Goal: Task Accomplishment & Management: Use online tool/utility

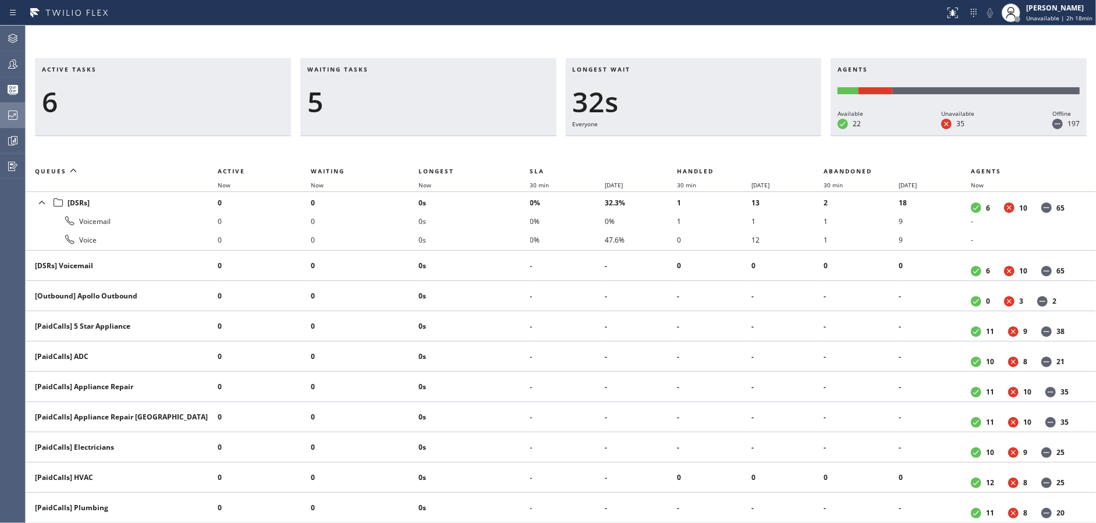
click at [13, 111] on icon at bounding box center [12, 115] width 9 height 9
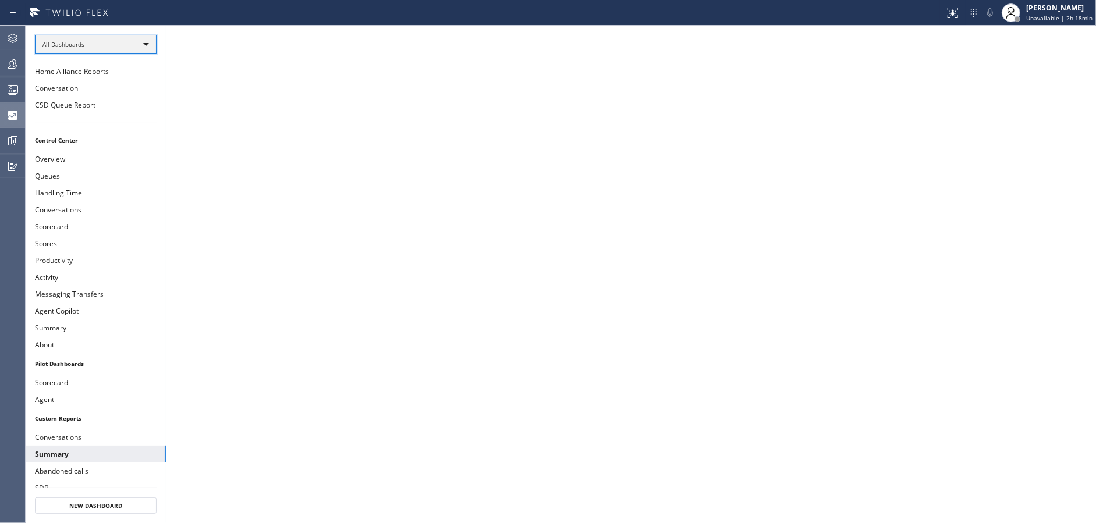
click at [147, 45] on div "All Dashboards" at bounding box center [96, 44] width 122 height 19
click at [122, 113] on li "Custom Reports" at bounding box center [95, 119] width 119 height 14
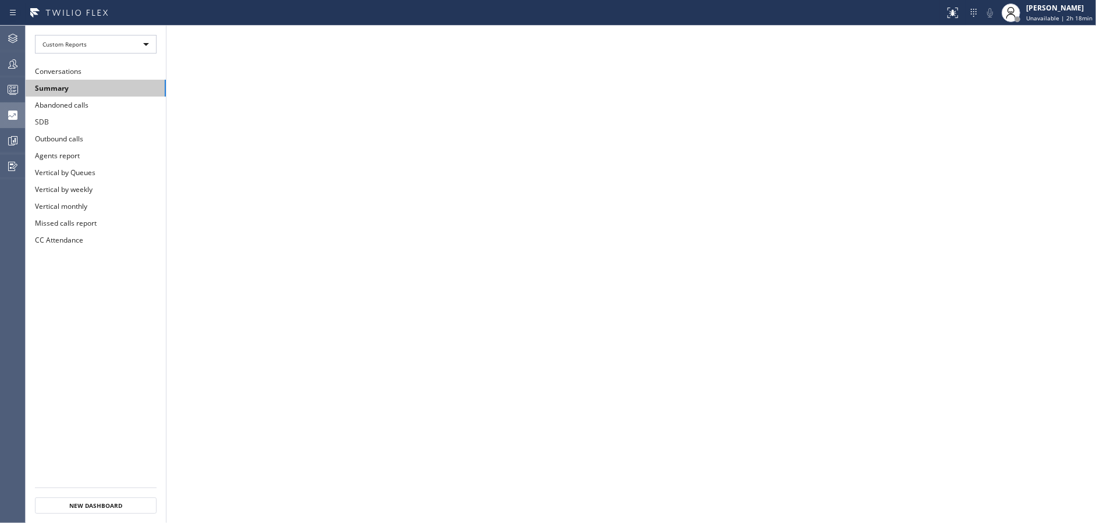
click at [124, 84] on button "Summary" at bounding box center [96, 88] width 140 height 17
click at [86, 43] on div "Custom Reports" at bounding box center [96, 44] width 122 height 19
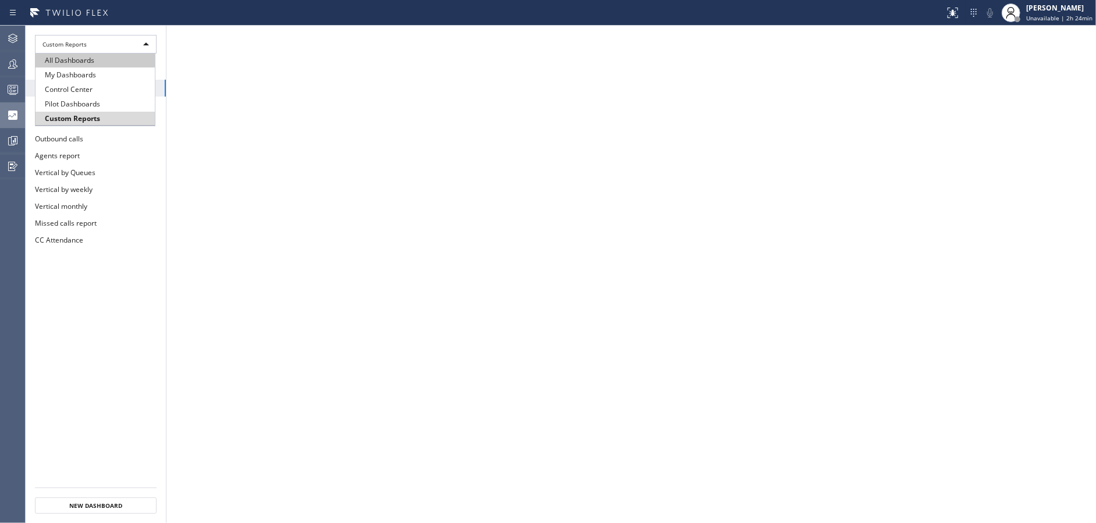
click at [91, 66] on li "All Dashboards" at bounding box center [95, 61] width 119 height 14
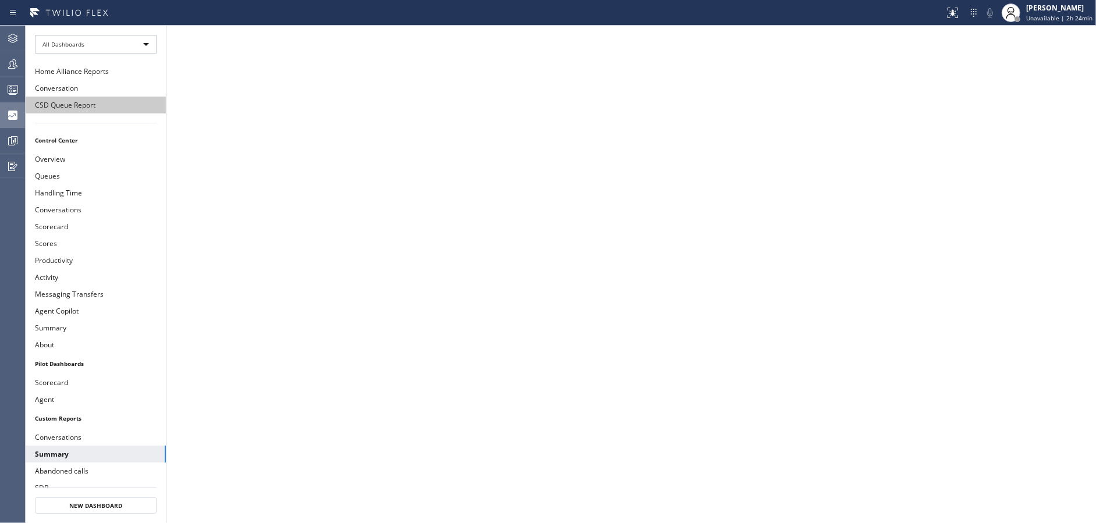
click at [91, 101] on button "CSD Queue Report" at bounding box center [96, 105] width 140 height 17
click at [6, 143] on icon at bounding box center [13, 141] width 14 height 14
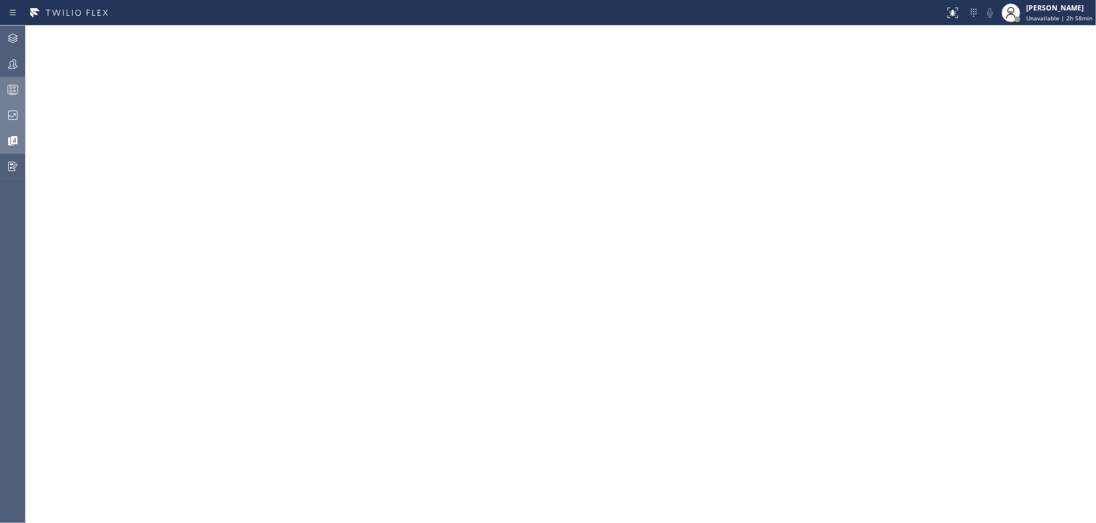
click at [10, 90] on circle at bounding box center [11, 91] width 2 height 2
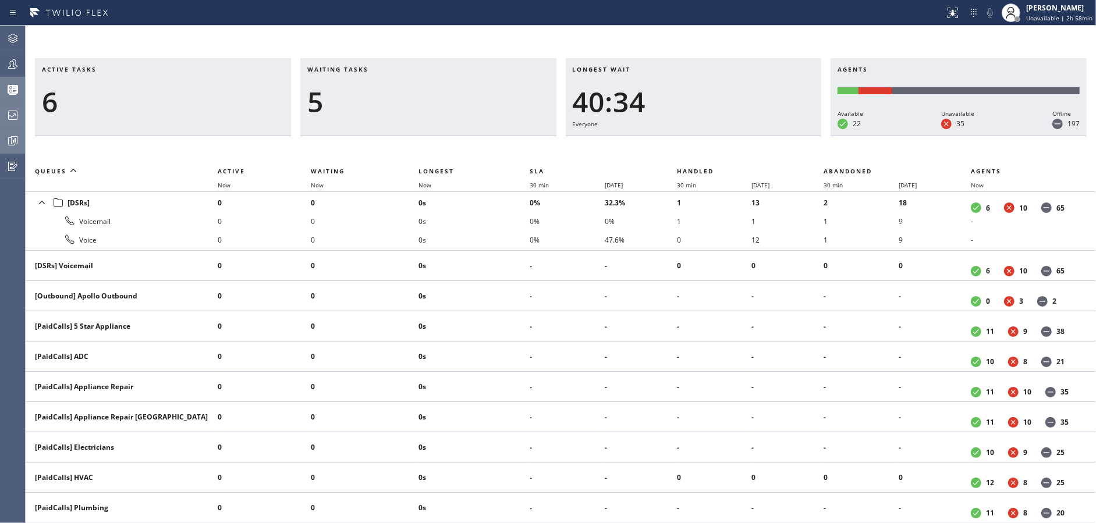
click at [10, 142] on icon at bounding box center [13, 141] width 14 height 14
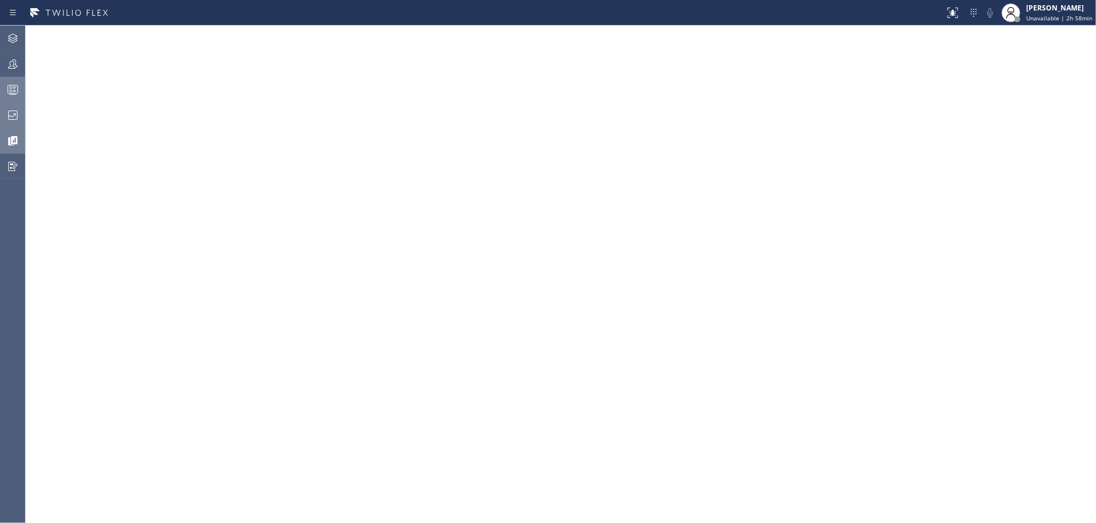
click at [9, 115] on icon at bounding box center [13, 115] width 14 height 14
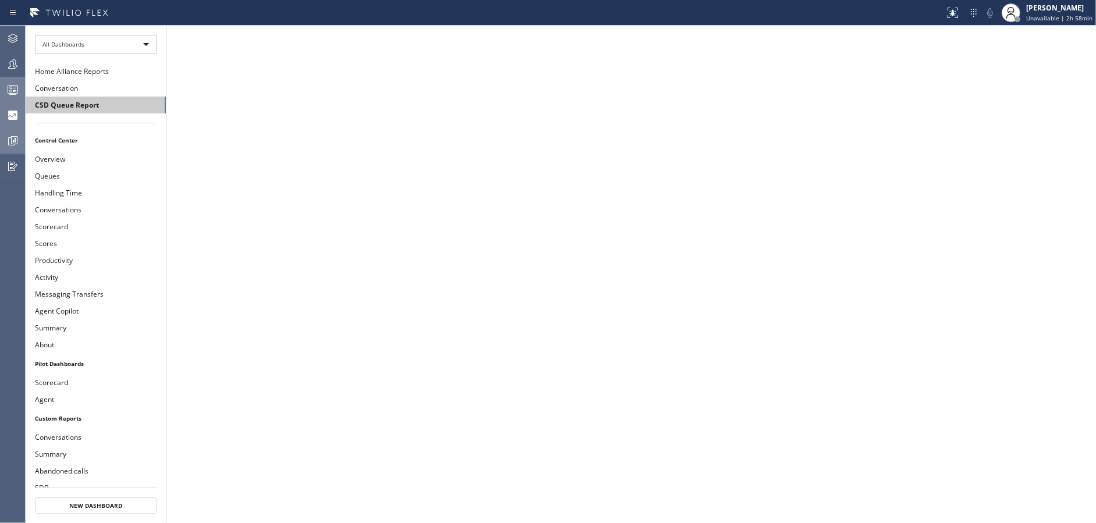
click at [89, 104] on button "CSD Queue Report" at bounding box center [96, 105] width 140 height 17
click at [16, 134] on icon at bounding box center [13, 141] width 14 height 14
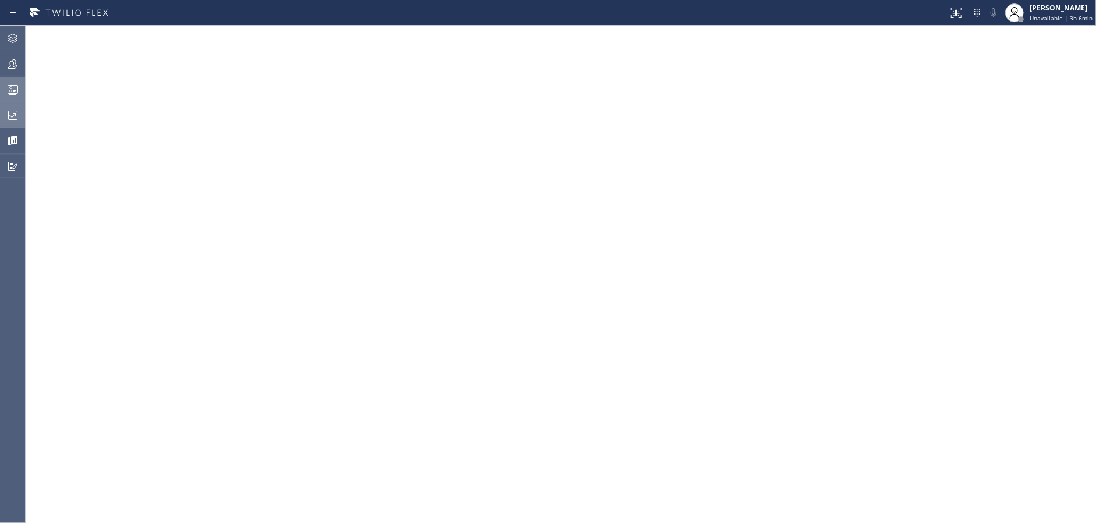
click at [14, 94] on icon at bounding box center [13, 91] width 6 height 8
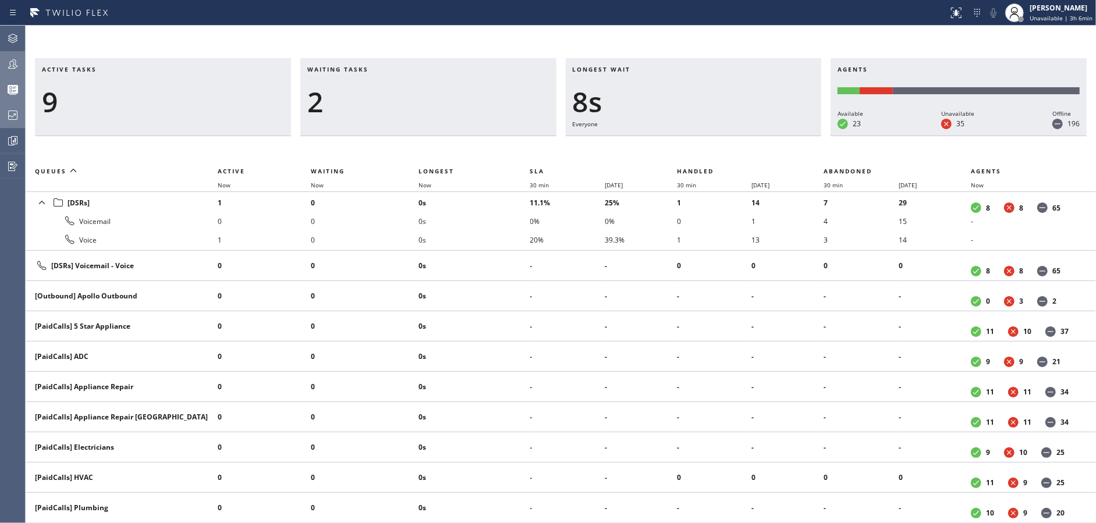
click at [9, 71] on div at bounding box center [13, 63] width 26 height 23
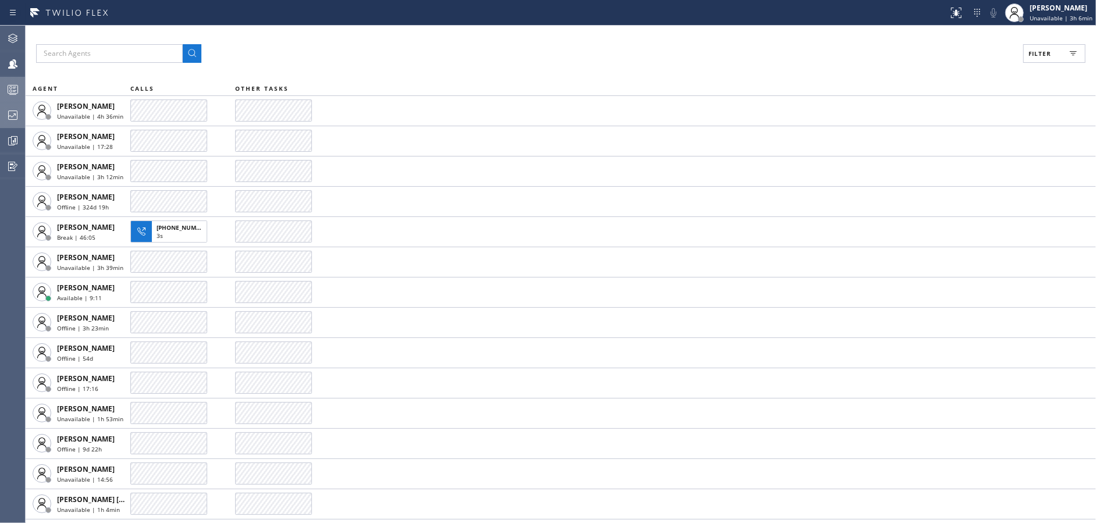
click at [1052, 54] on button "Filter" at bounding box center [1054, 53] width 62 height 19
click at [929, 133] on input "Available" at bounding box center [927, 137] width 14 height 14
checkbox input "true"
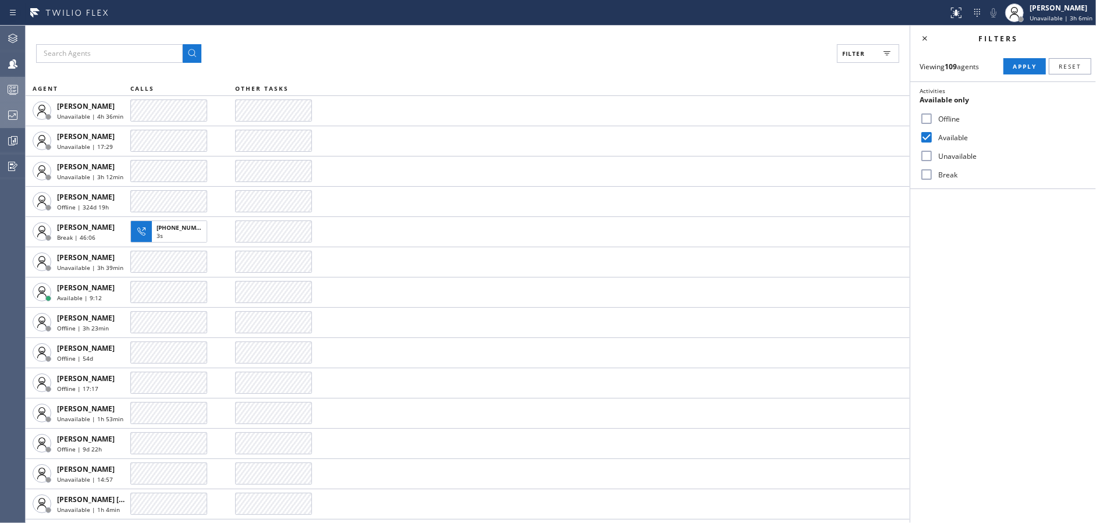
drag, startPoint x: 929, startPoint y: 153, endPoint x: 924, endPoint y: 183, distance: 30.6
click at [929, 154] on input "Unavailable" at bounding box center [927, 156] width 14 height 14
checkbox input "true"
drag, startPoint x: 924, startPoint y: 177, endPoint x: 1037, endPoint y: 77, distance: 150.9
click at [924, 176] on input "Break" at bounding box center [927, 175] width 14 height 14
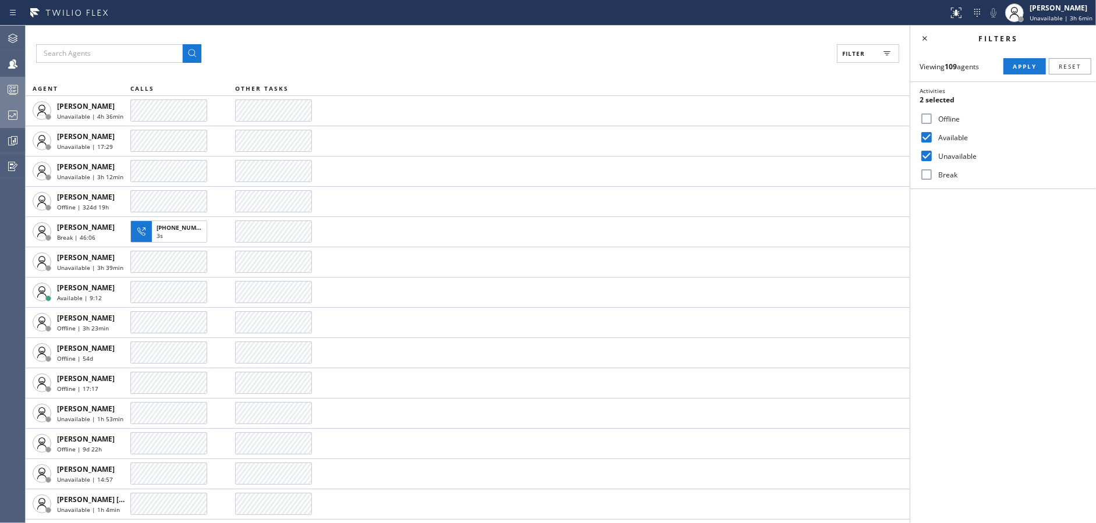
checkbox input "true"
click at [1025, 68] on span "Apply" at bounding box center [1025, 66] width 24 height 8
click at [918, 40] on icon at bounding box center [925, 38] width 14 height 14
